Goal: Navigation & Orientation: Find specific page/section

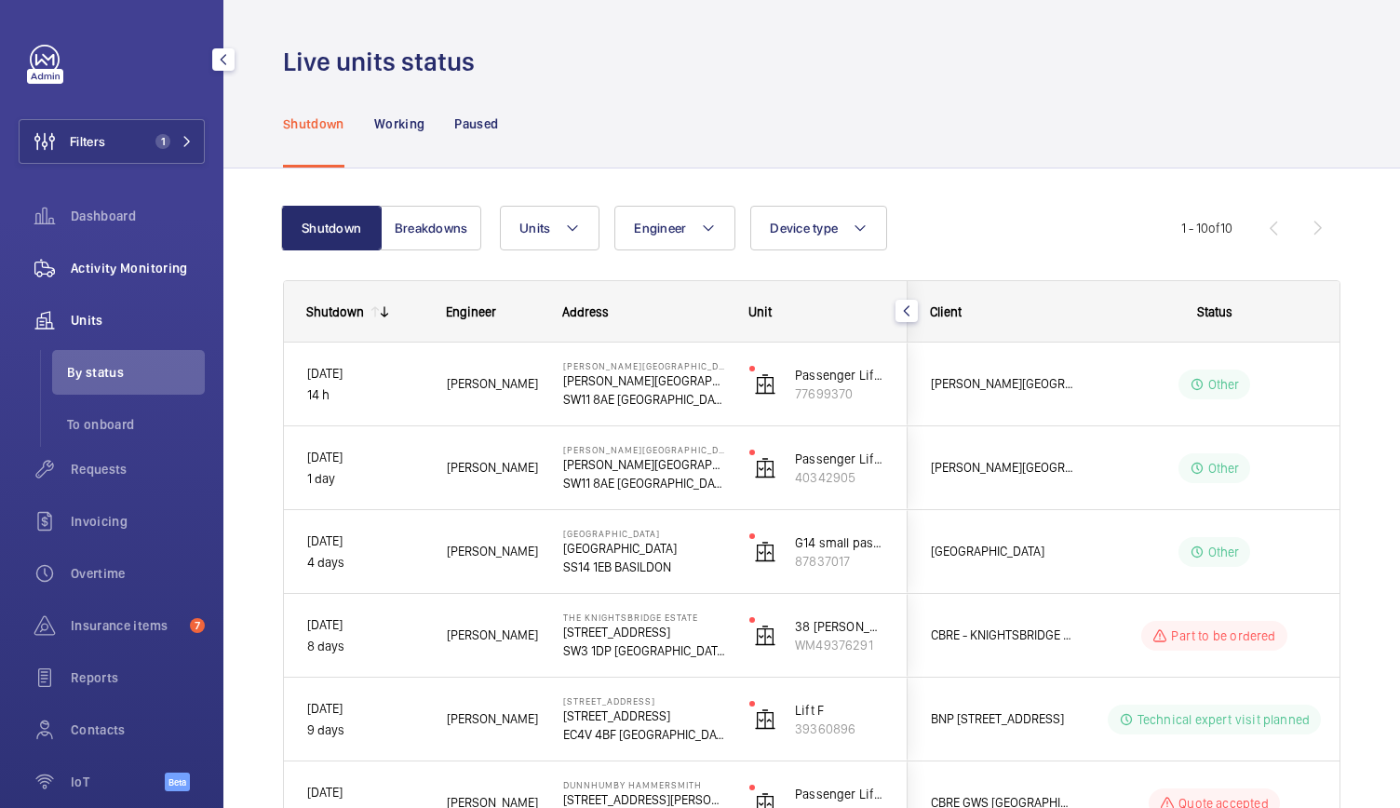
click at [117, 263] on span "Activity Monitoring" at bounding box center [138, 268] width 134 height 19
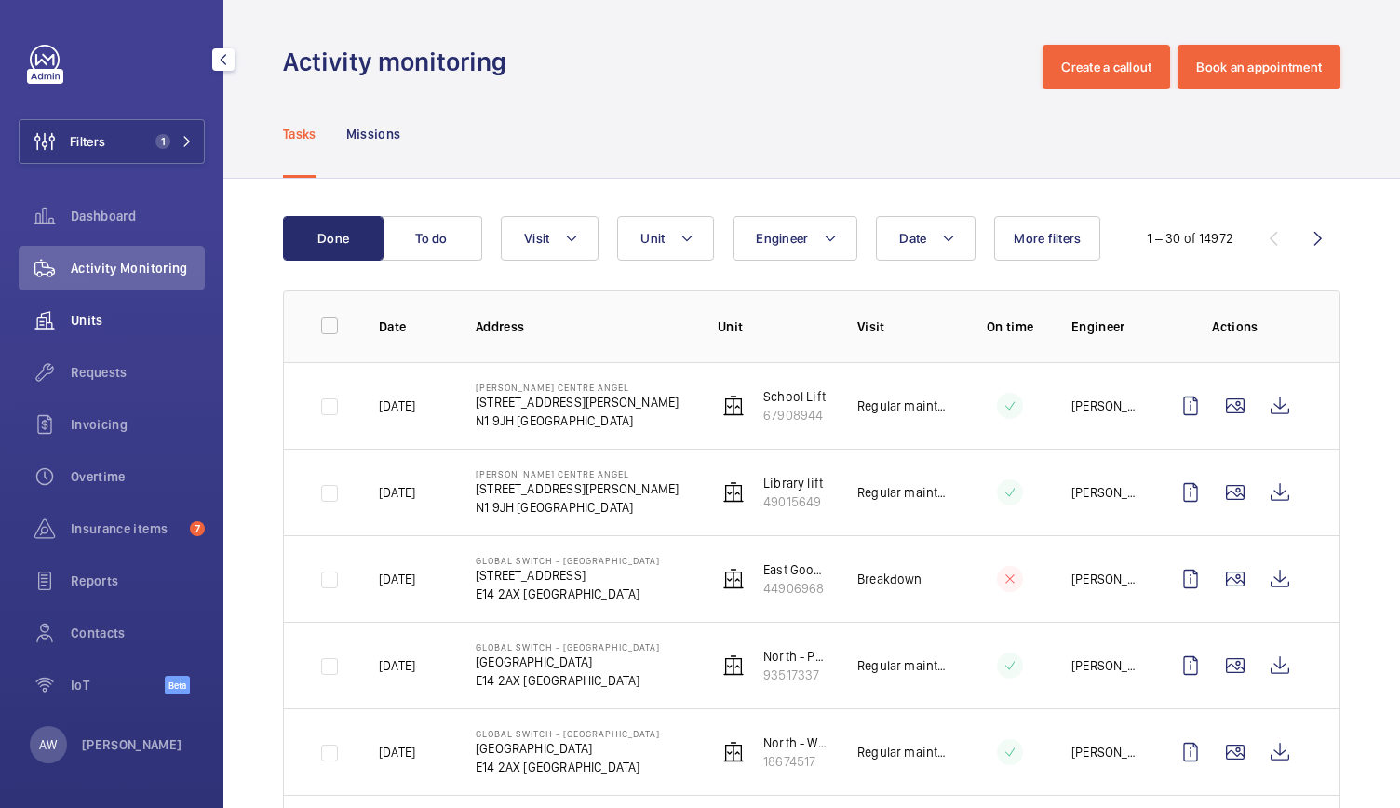
click at [67, 311] on wm-front-icon-button at bounding box center [45, 320] width 52 height 45
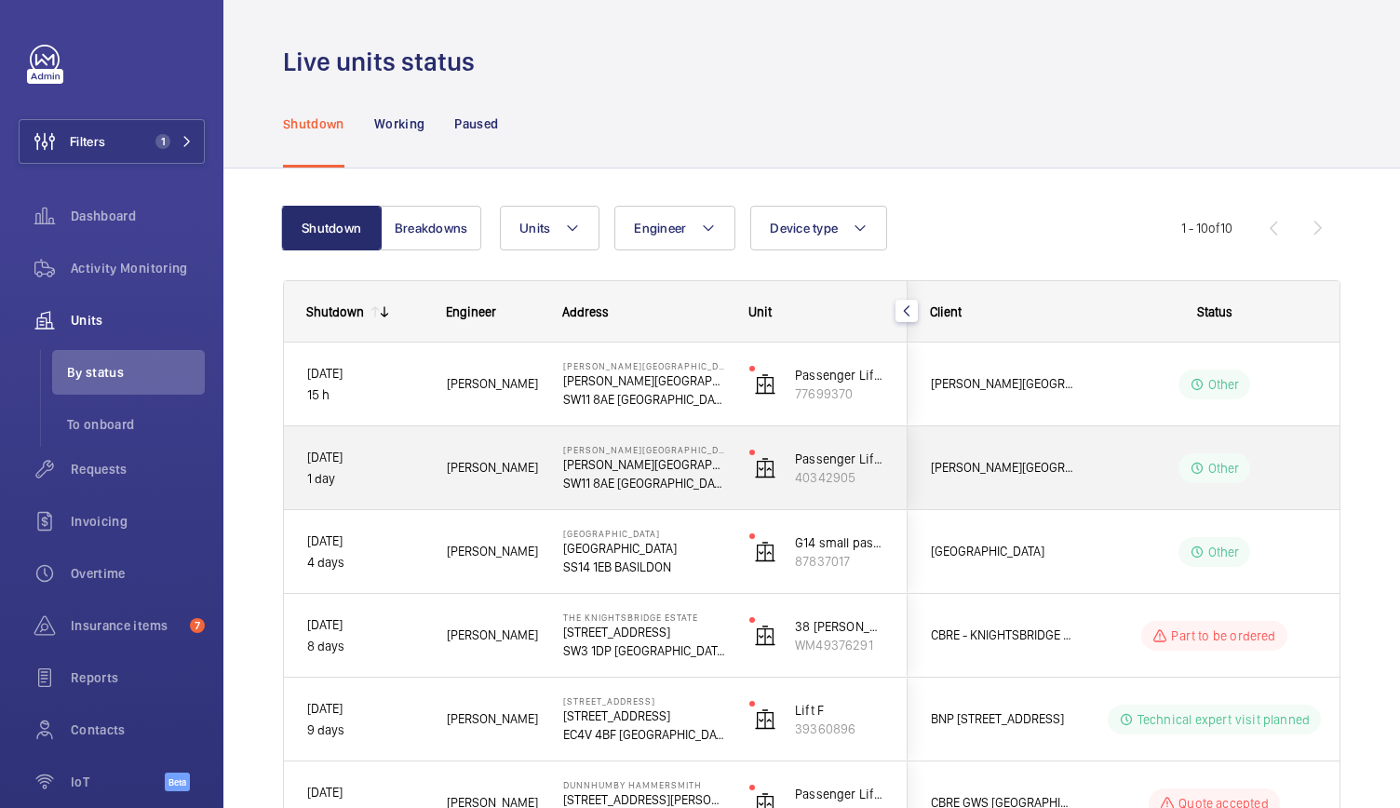
click at [435, 373] on div "[PERSON_NAME]" at bounding box center [481, 384] width 114 height 59
